Goal: Task Accomplishment & Management: Use online tool/utility

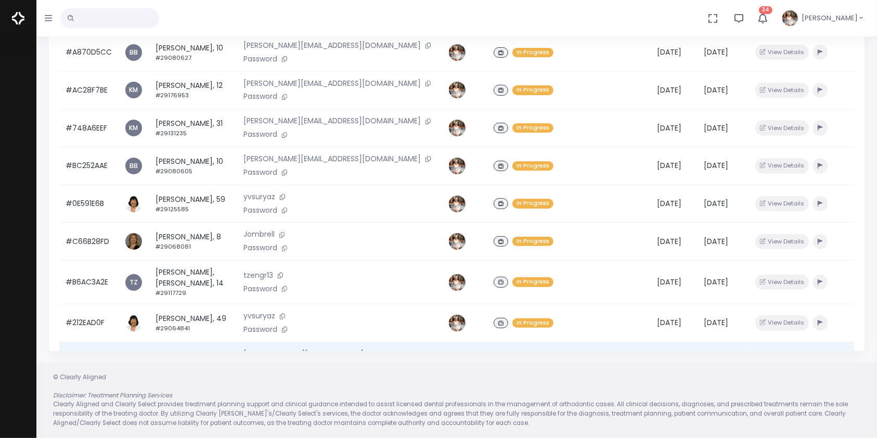
scroll to position [238, 0]
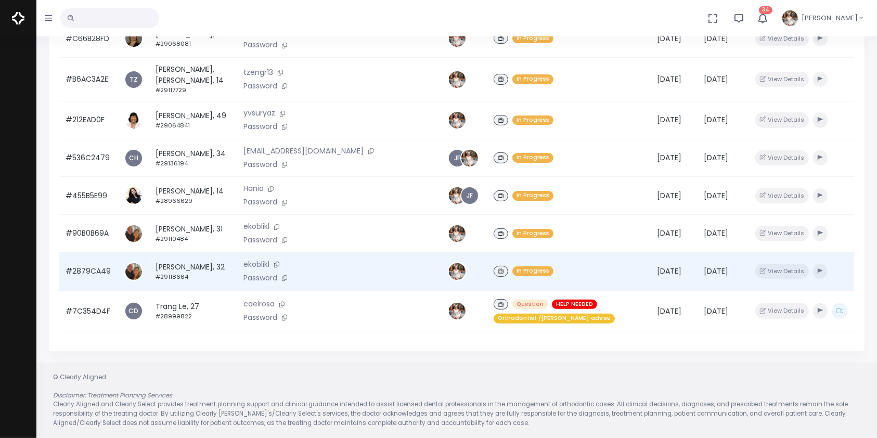
click at [96, 268] on td "#2879CA49" at bounding box center [88, 271] width 59 height 38
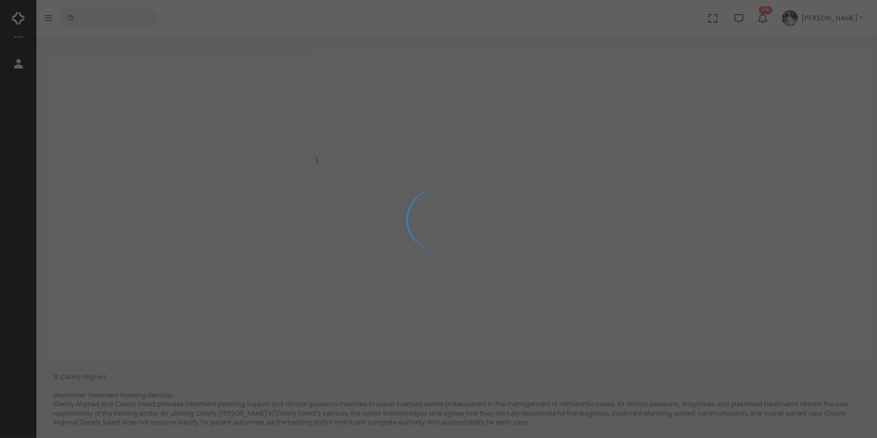
scroll to position [83, 0]
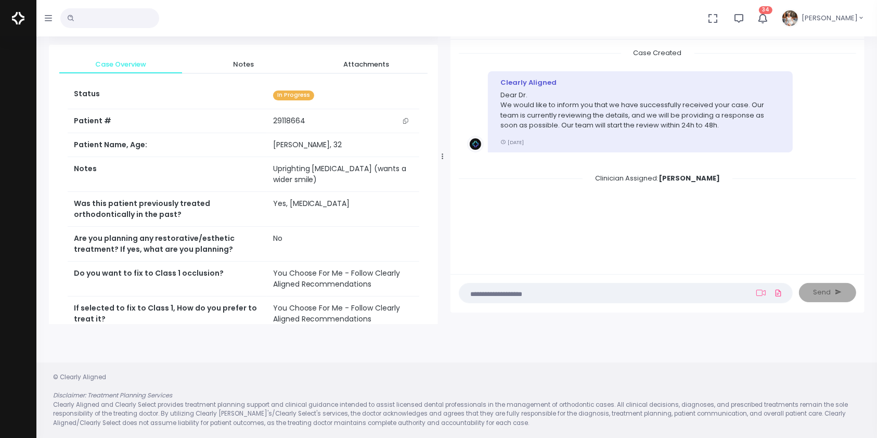
drag, startPoint x: 315, startPoint y: 153, endPoint x: 444, endPoint y: 152, distance: 128.5
click at [443, 152] on div at bounding box center [442, 156] width 5 height 328
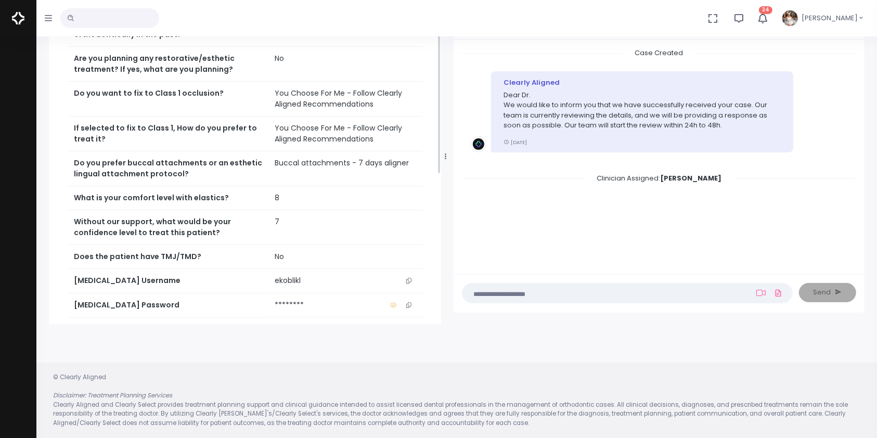
scroll to position [292, 0]
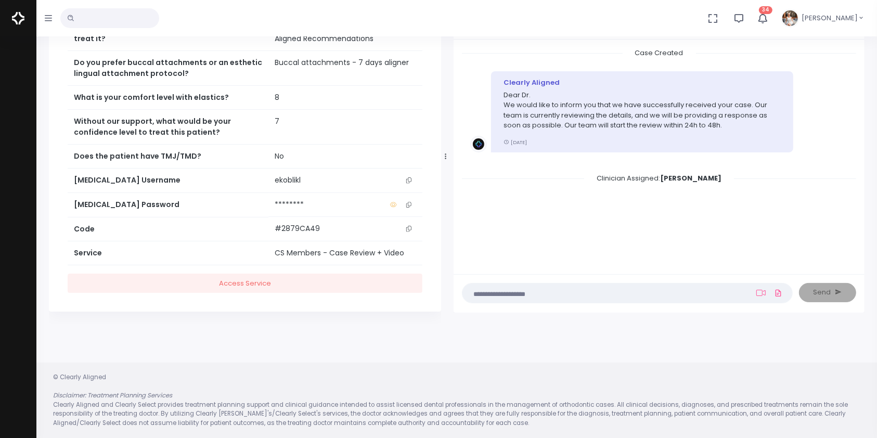
click at [408, 177] on icon "scrollable content" at bounding box center [408, 180] width 5 height 6
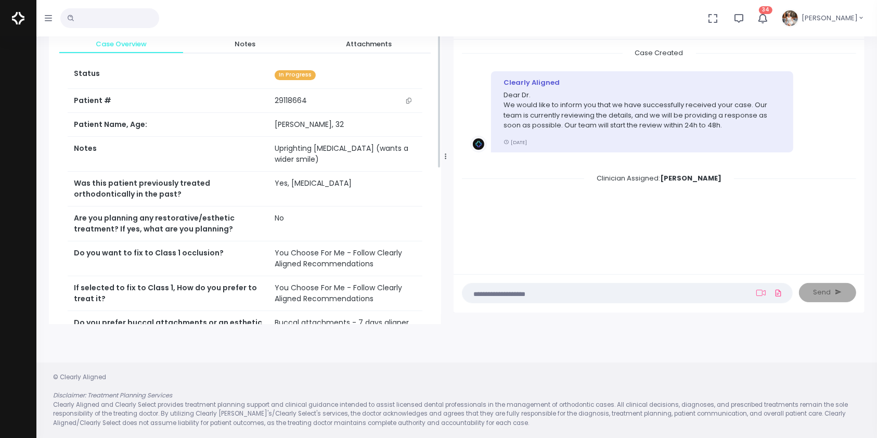
scroll to position [0, 0]
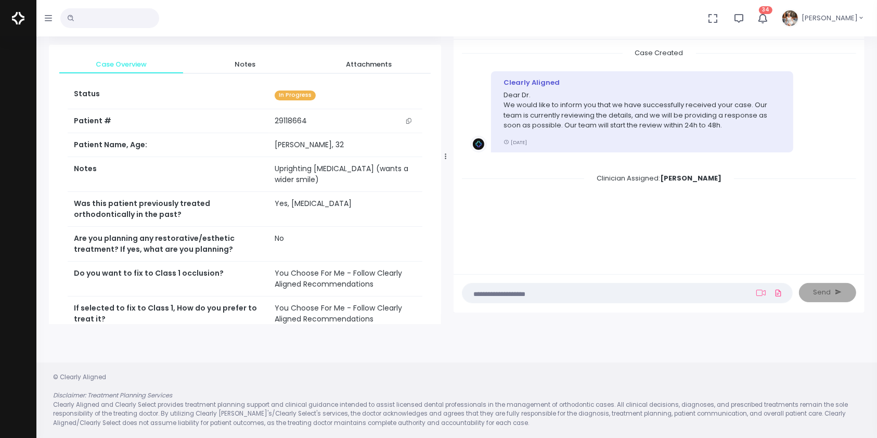
click at [594, 290] on textarea at bounding box center [607, 292] width 277 height 11
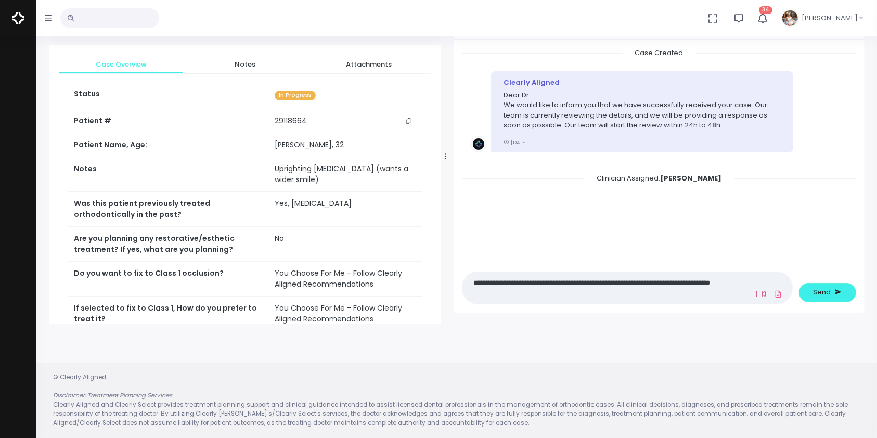
type textarea "**********"
click at [757, 290] on icon at bounding box center [760, 294] width 9 height 8
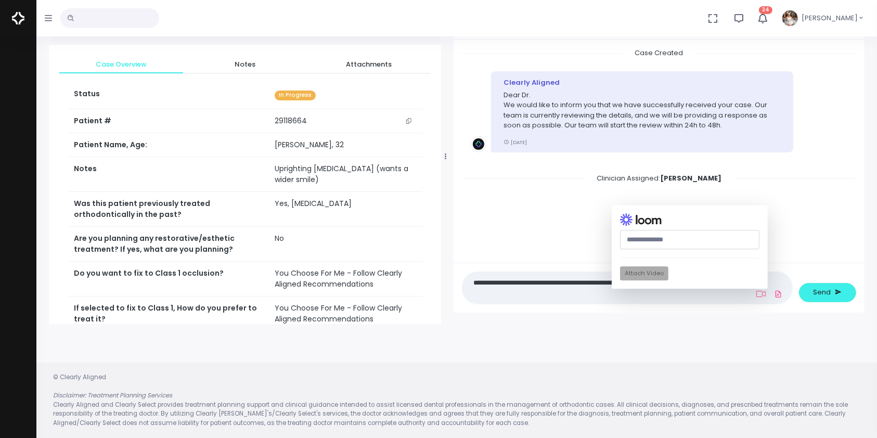
click at [711, 242] on input "text" at bounding box center [689, 239] width 139 height 19
paste input "**********"
type input "**********"
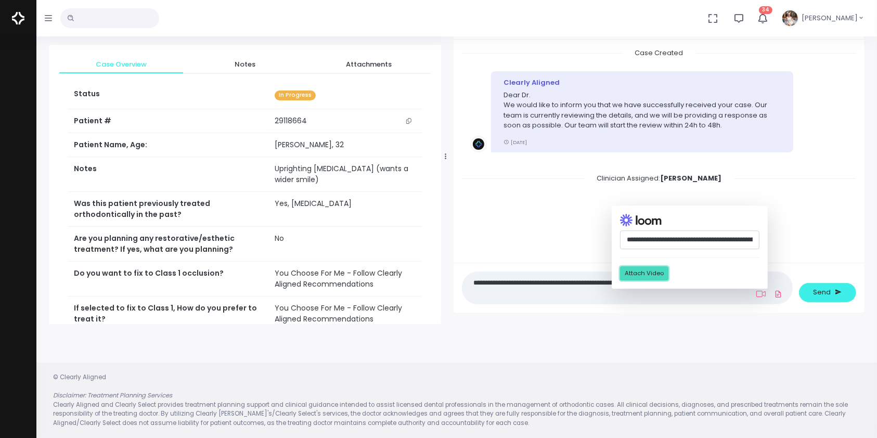
click at [650, 277] on button "Attach Video" at bounding box center [644, 273] width 48 height 14
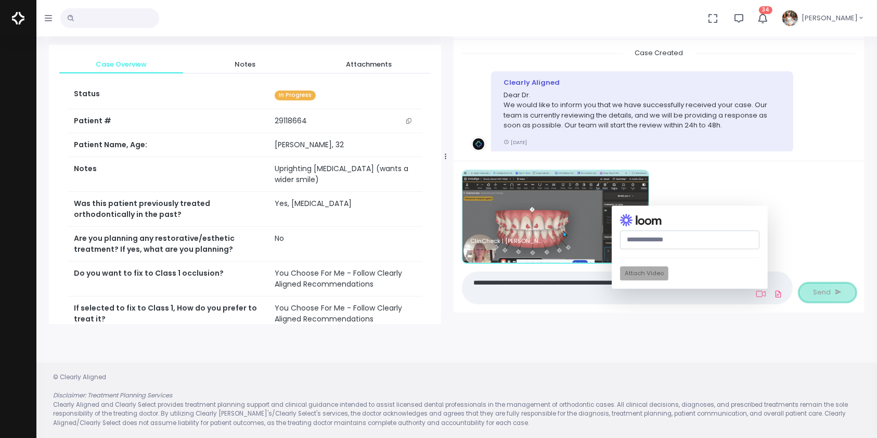
click at [816, 289] on span "Send" at bounding box center [822, 292] width 18 height 10
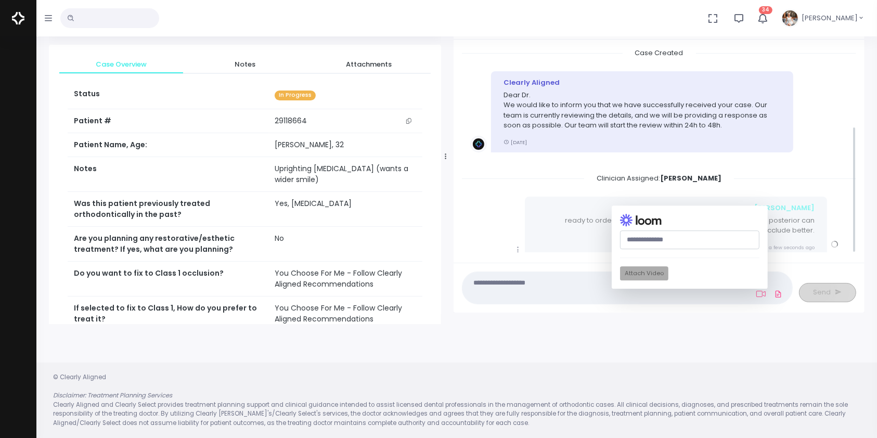
scroll to position [127, 0]
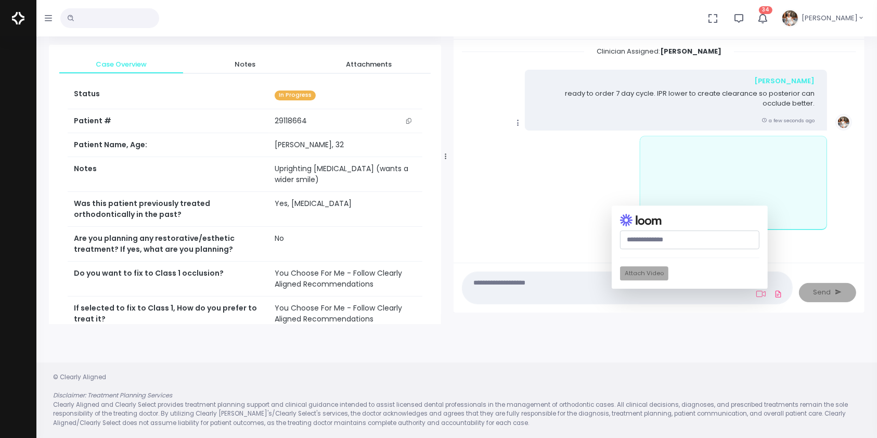
click at [518, 122] on icon "scrollable content" at bounding box center [517, 122] width 9 height 9
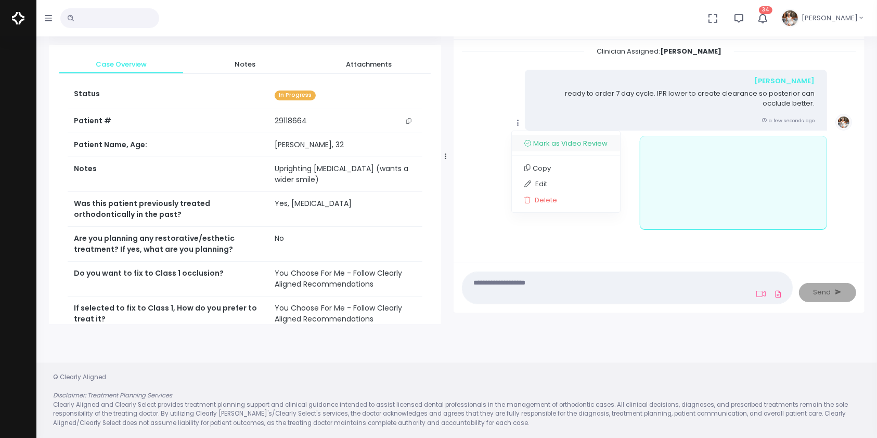
click at [534, 145] on link "Mark as Video Review" at bounding box center [566, 143] width 108 height 16
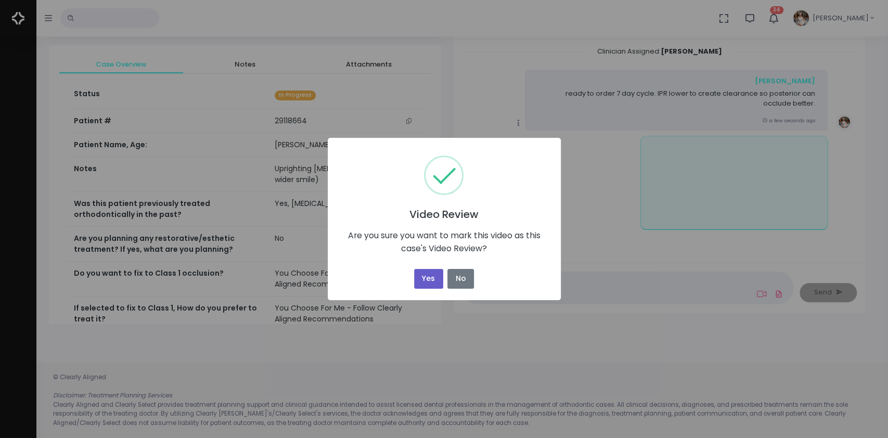
click at [425, 277] on button "Yes" at bounding box center [428, 279] width 29 height 20
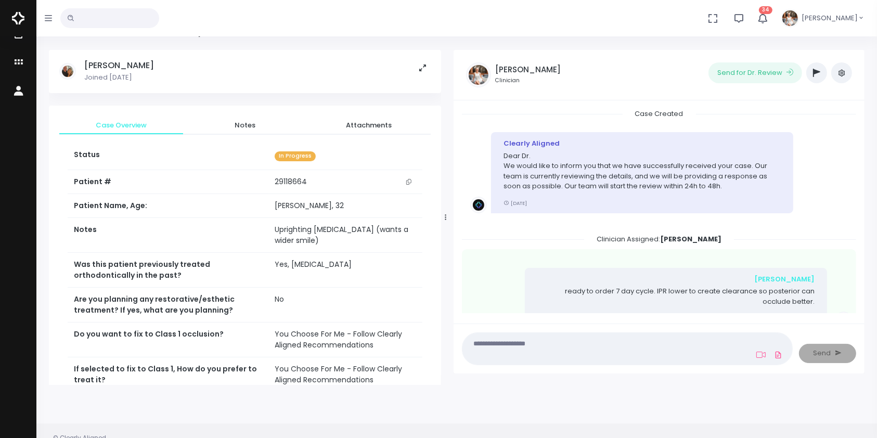
scroll to position [0, 0]
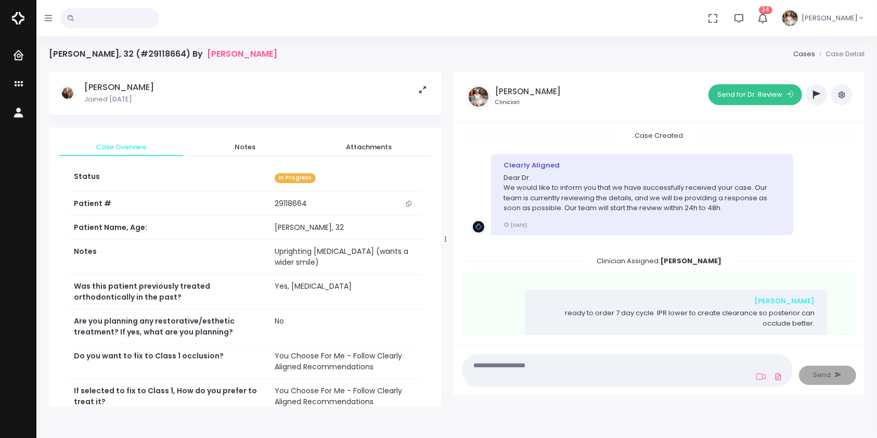
click at [770, 93] on button "Send for Dr. Review" at bounding box center [755, 94] width 94 height 21
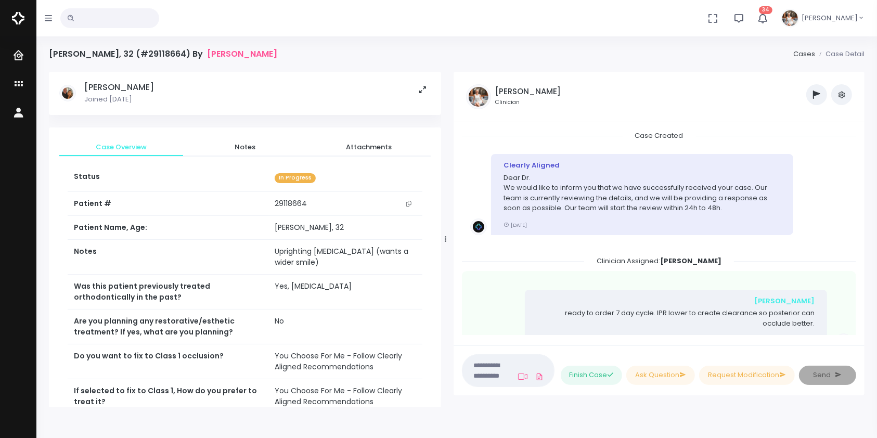
scroll to position [334, 0]
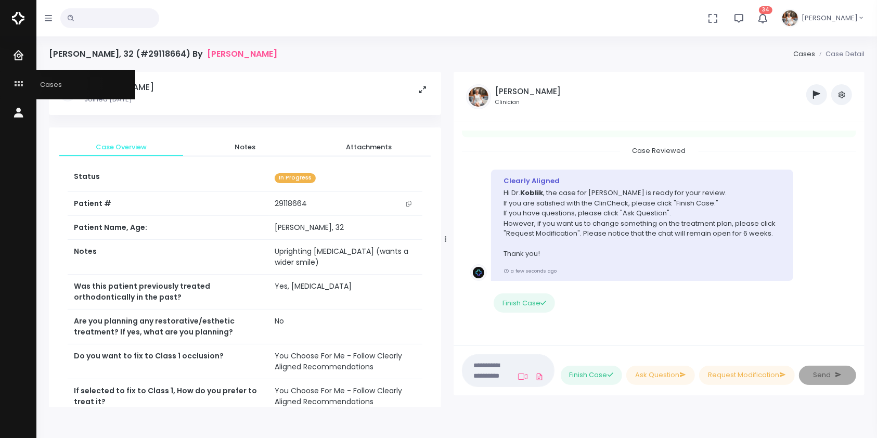
click at [20, 84] on icon "scrollable content" at bounding box center [19, 84] width 15 height 13
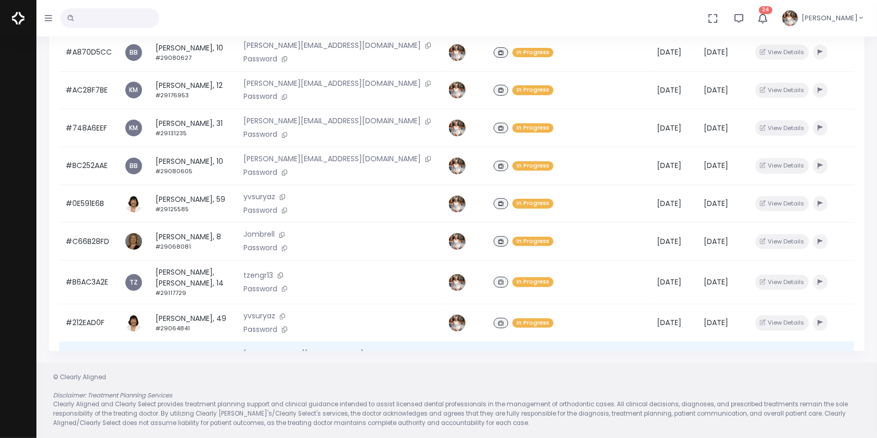
scroll to position [200, 0]
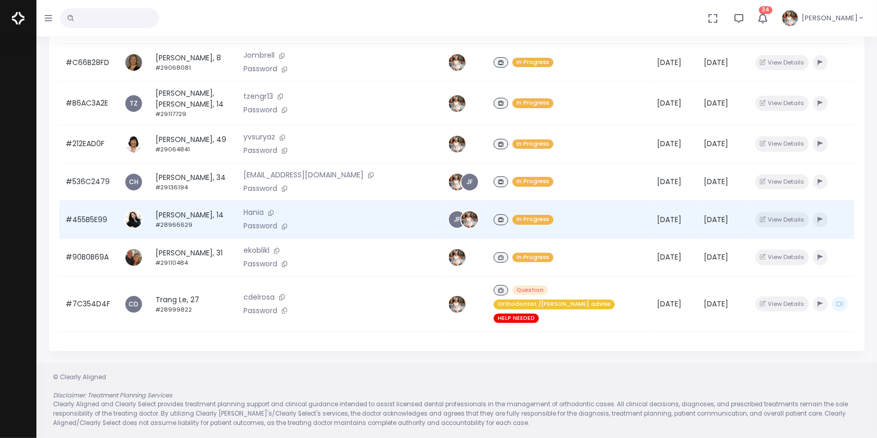
click at [93, 224] on td "#455B5E99" at bounding box center [88, 220] width 59 height 38
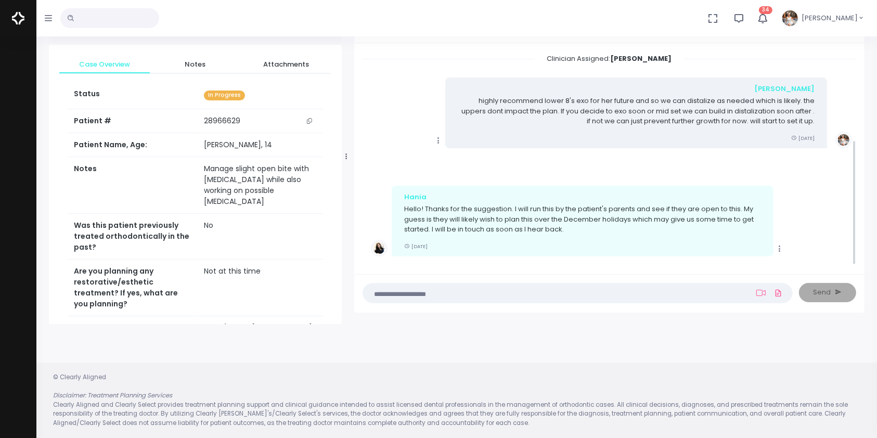
scroll to position [149, 0]
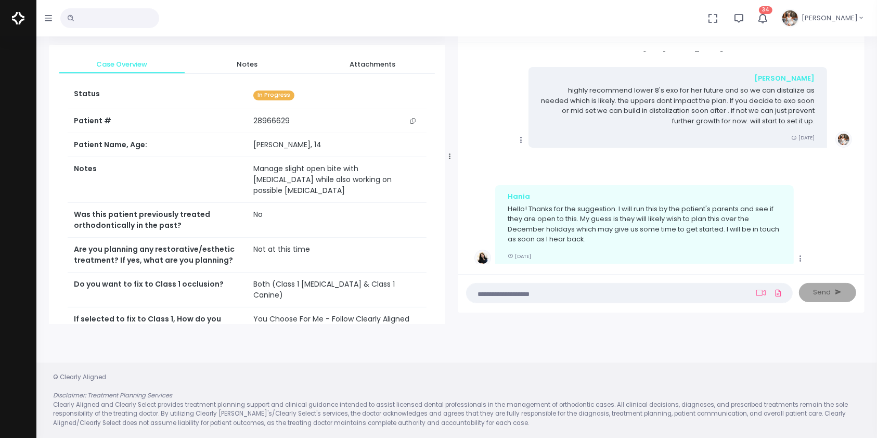
drag, startPoint x: 315, startPoint y: 154, endPoint x: 448, endPoint y: 151, distance: 132.7
click at [449, 152] on div at bounding box center [449, 156] width 5 height 328
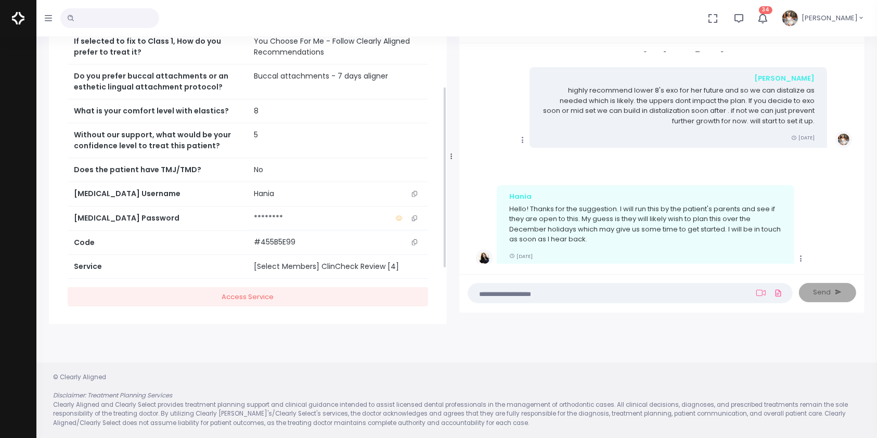
scroll to position [281, 0]
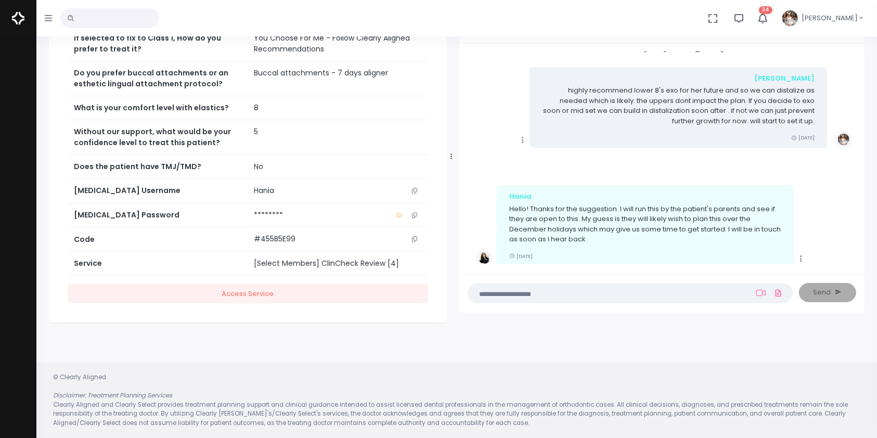
click at [416, 188] on icon "scrollable content" at bounding box center [414, 191] width 5 height 6
